Goal: Task Accomplishment & Management: Manage account settings

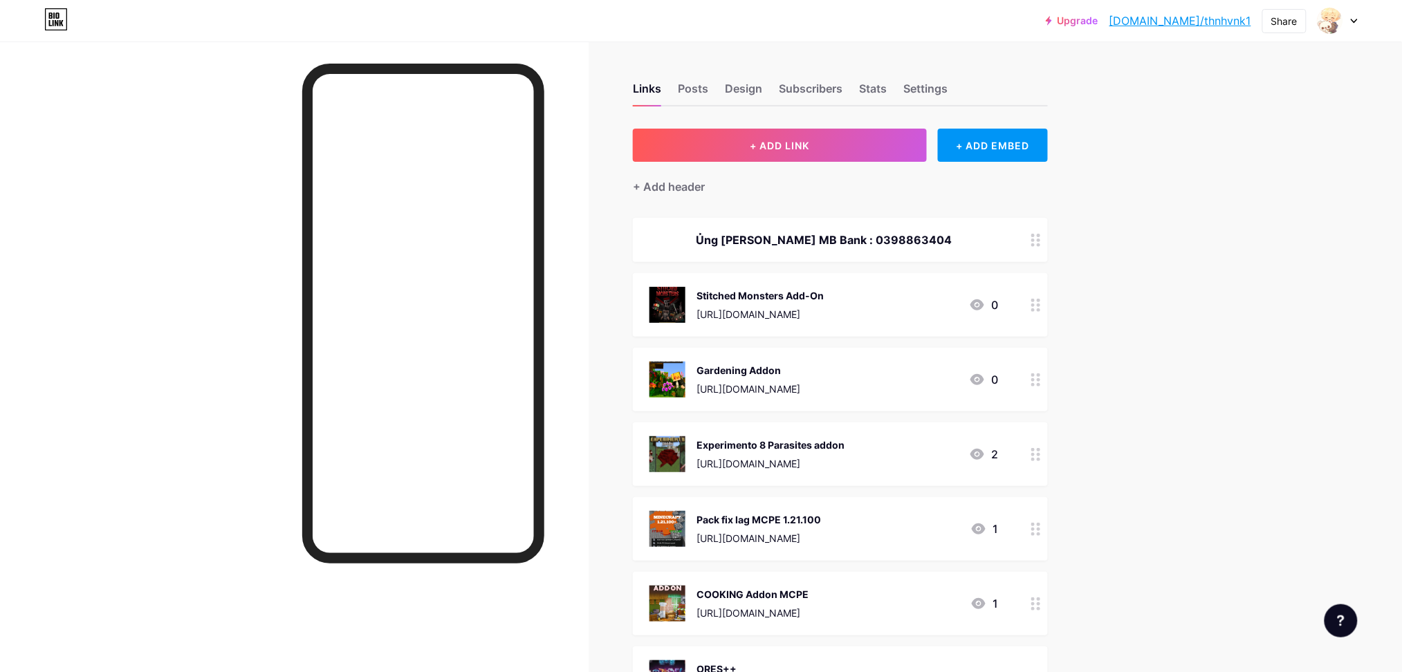
click at [1188, 17] on link "[DOMAIN_NAME]/thnhvnk1" at bounding box center [1180, 20] width 142 height 17
click at [928, 86] on div "Settings" at bounding box center [925, 92] width 44 height 25
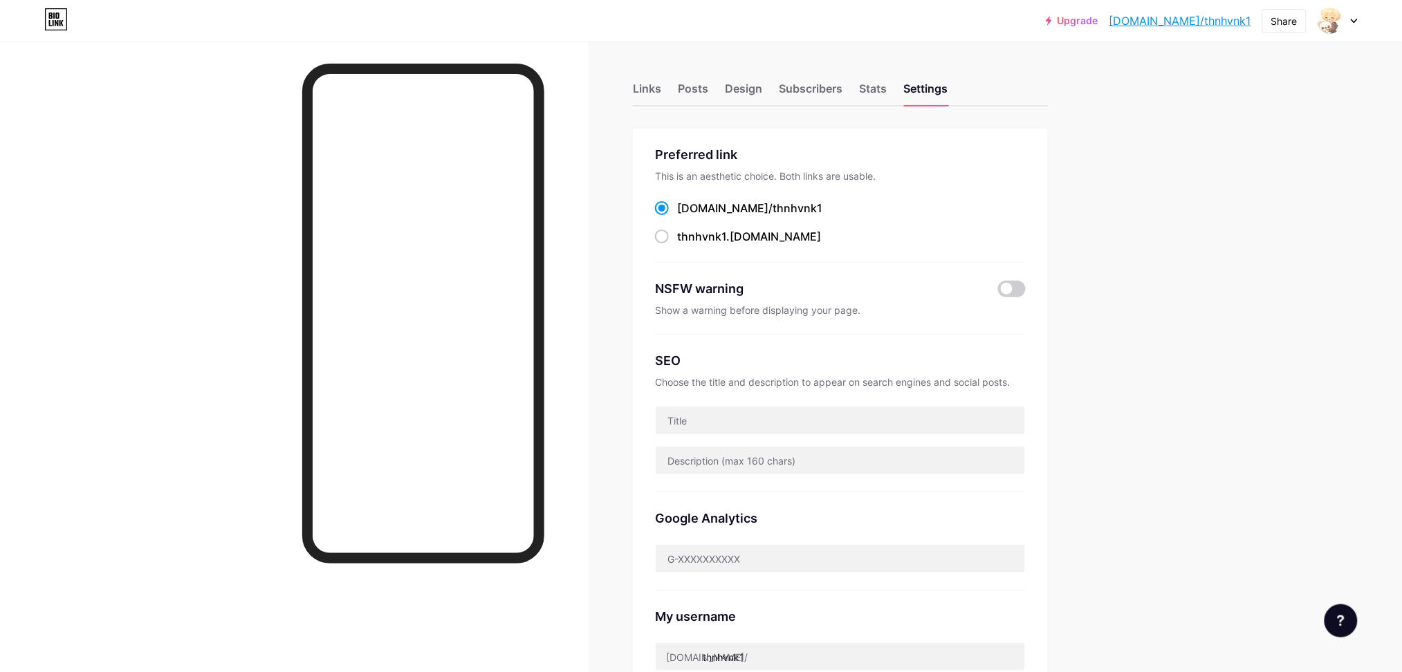
click at [727, 167] on div "Preferred link This is an aesthetic choice. Both links are usable. [DOMAIN_NAME…" at bounding box center [840, 204] width 371 height 118
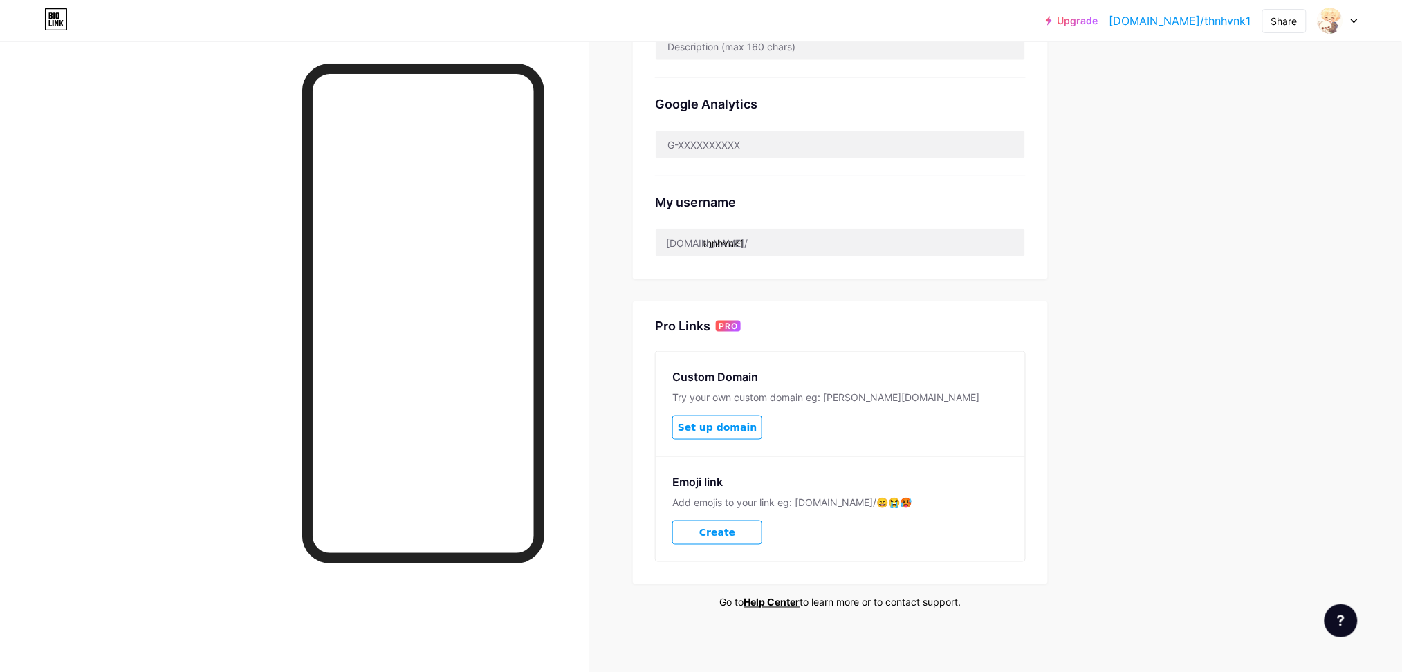
scroll to position [421, 0]
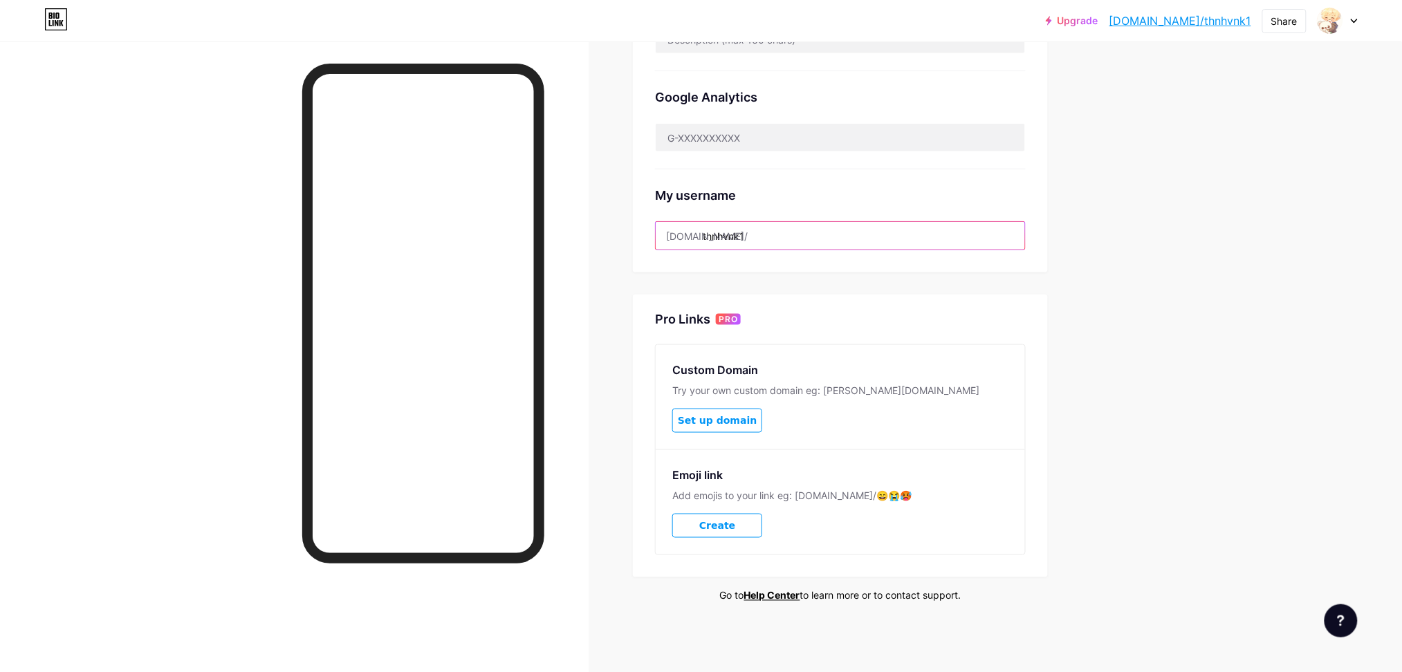
click at [779, 228] on input "thnhvnk1" at bounding box center [840, 236] width 369 height 28
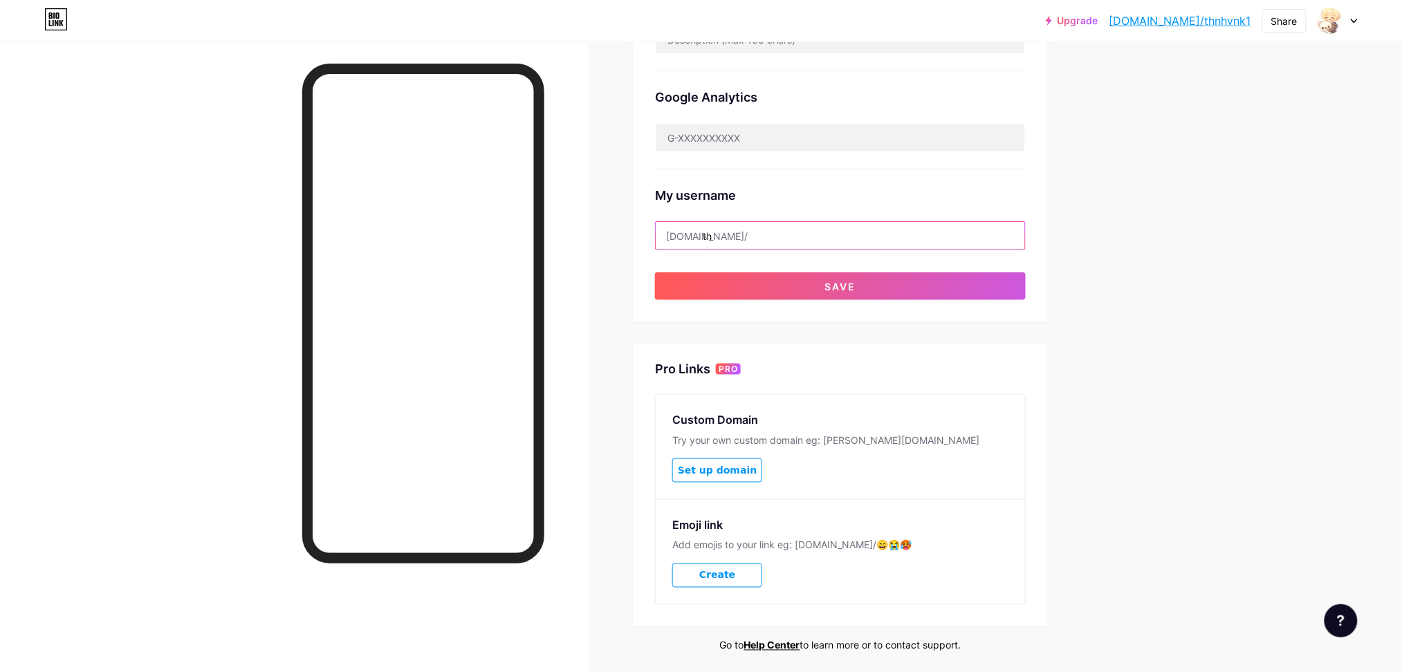
type input "t"
type input "kvt2k4"
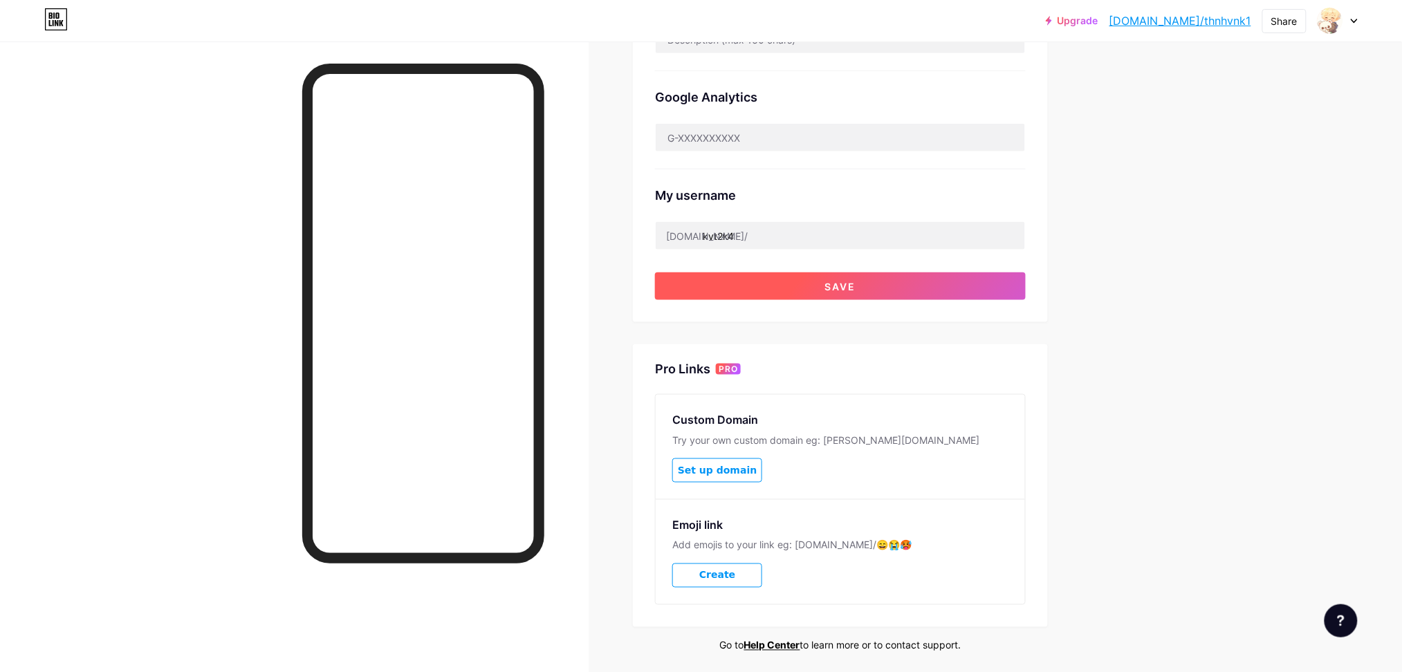
click at [846, 283] on span "Save" at bounding box center [840, 287] width 31 height 12
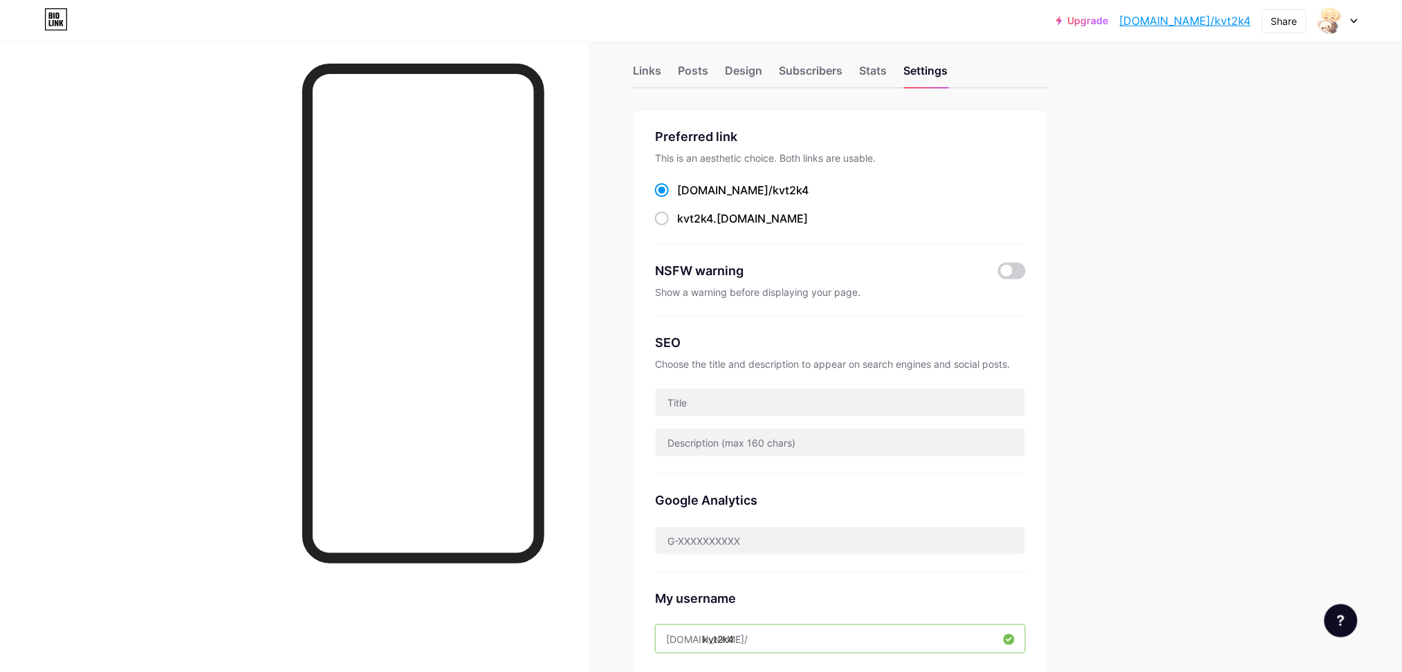
scroll to position [0, 0]
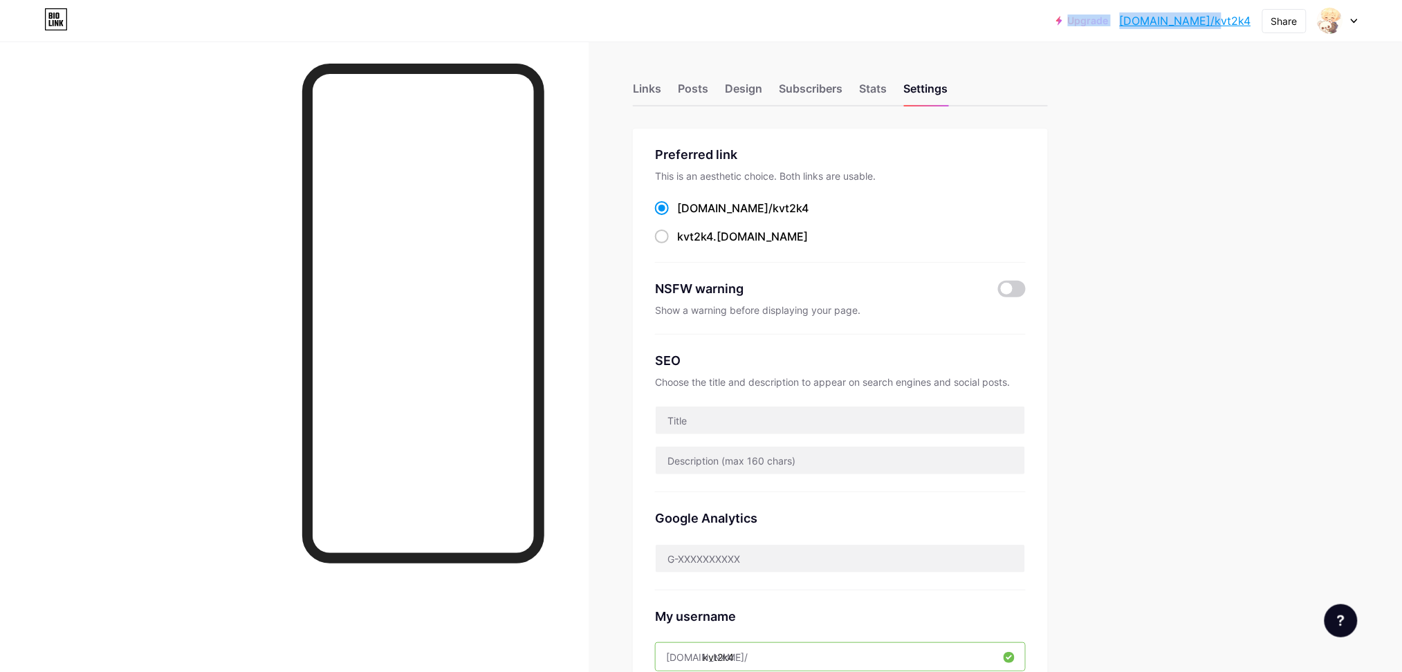
drag, startPoint x: 1165, startPoint y: 17, endPoint x: 1255, endPoint y: 19, distance: 89.9
click at [1255, 19] on div "Upgrade [DOMAIN_NAME]/kvt2k4... [DOMAIN_NAME]/kvt2k4 Share Switch accounts 𝒜𝓃ℯ …" at bounding box center [1207, 20] width 302 height 25
click at [1227, 60] on div "Upgrade [DOMAIN_NAME]/kvt2k4... [DOMAIN_NAME]/kvt2k4 Share Switch accounts 𝒜𝓃ℯ …" at bounding box center [701, 546] width 1402 height 1093
drag, startPoint x: 1172, startPoint y: 25, endPoint x: 1254, endPoint y: 24, distance: 82.3
click at [1254, 24] on div "Upgrade [DOMAIN_NAME]/kvt2k4... [DOMAIN_NAME]/kvt2k4 Share Switch accounts 𝒜𝓃ℯ …" at bounding box center [1207, 20] width 302 height 25
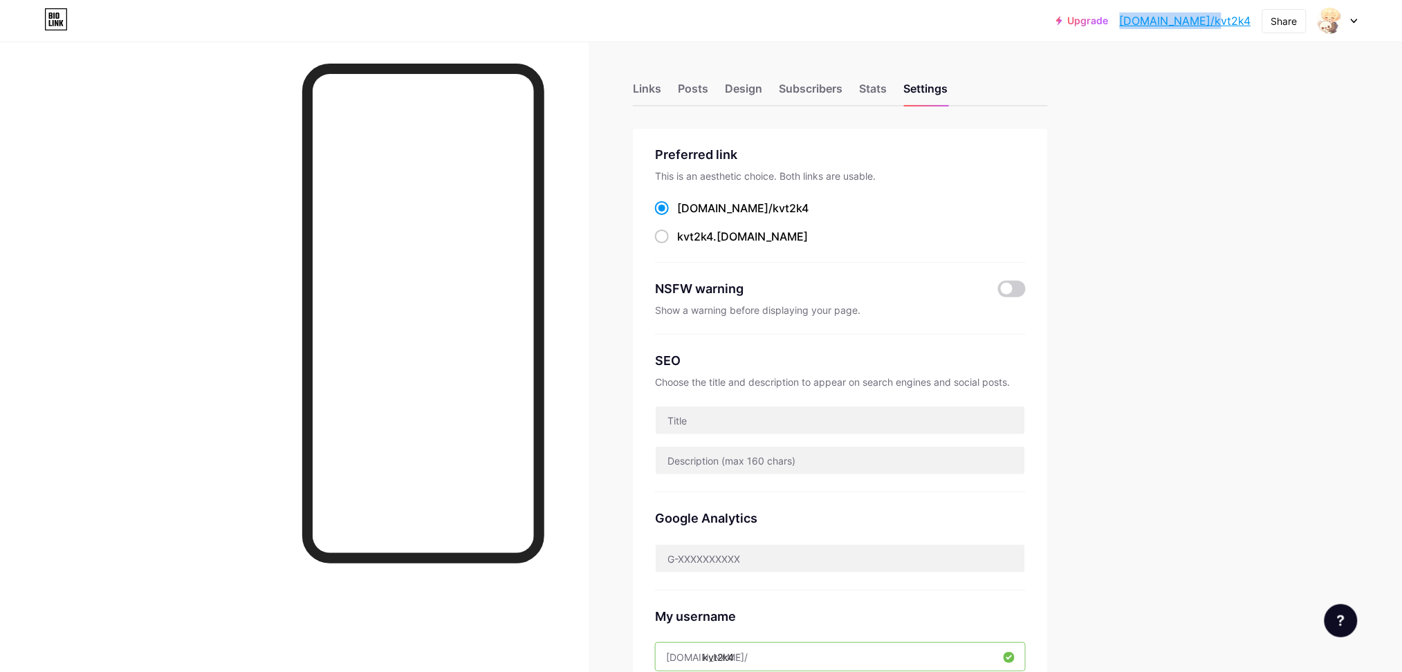
copy link "[DOMAIN_NAME]/kvt2k4"
